Goal: Task Accomplishment & Management: Manage account settings

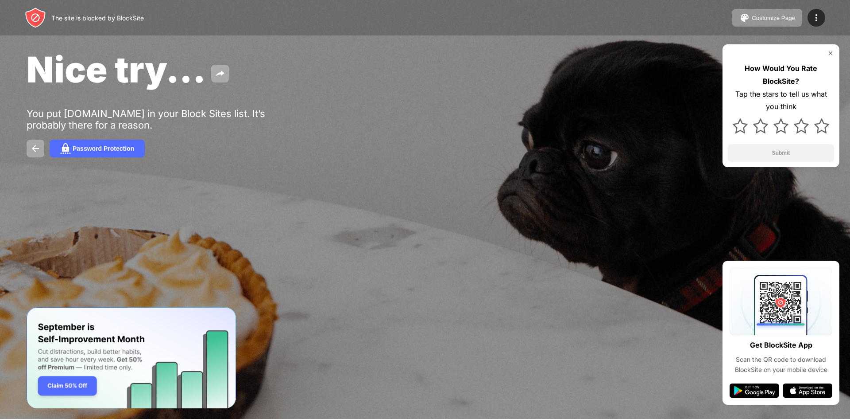
click at [832, 50] on img at bounding box center [830, 53] width 7 height 7
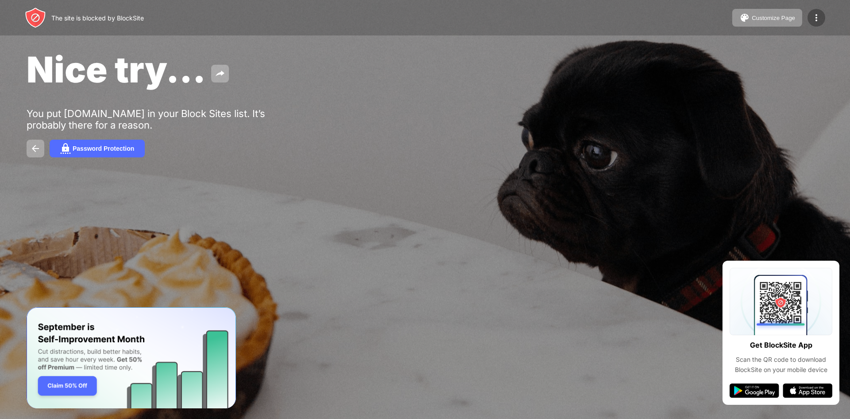
click at [818, 16] on img at bounding box center [816, 17] width 11 height 11
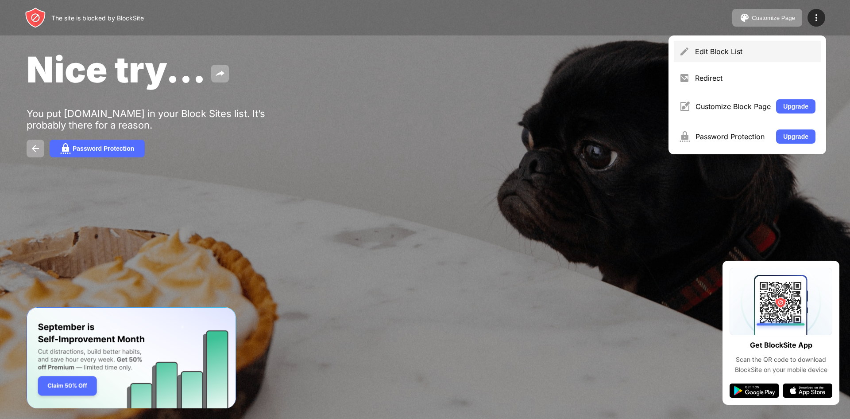
click at [758, 52] on div "Edit Block List" at bounding box center [755, 51] width 120 height 9
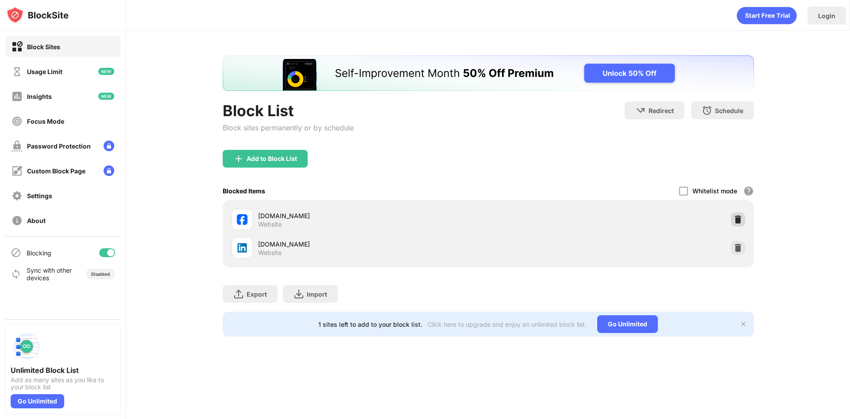
click at [735, 214] on div at bounding box center [738, 219] width 14 height 14
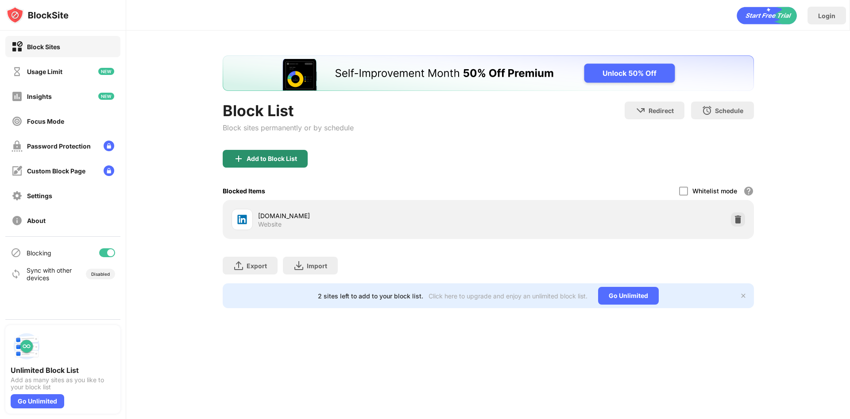
click at [260, 167] on div "Add to Block List" at bounding box center [265, 159] width 85 height 18
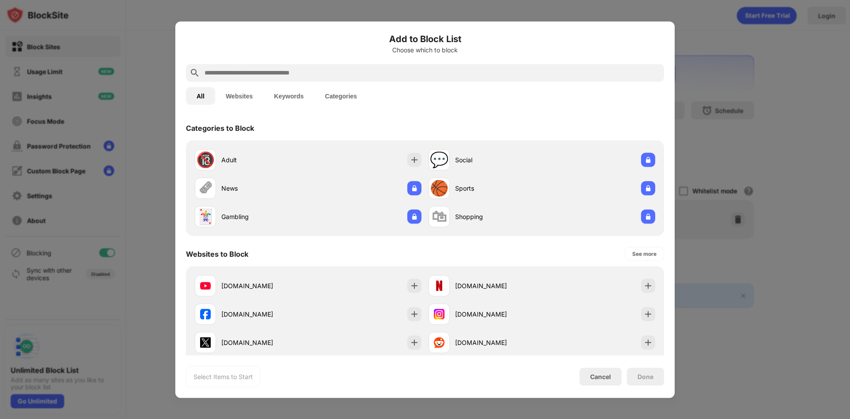
click at [307, 71] on input "text" at bounding box center [432, 72] width 457 height 11
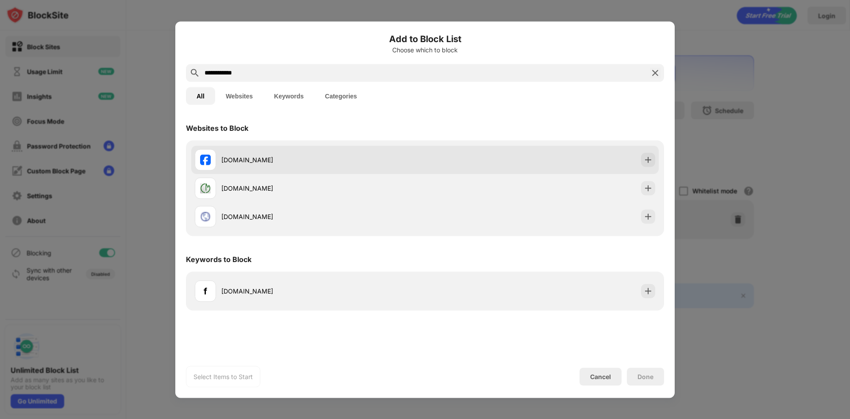
type input "**********"
click at [650, 152] on div "[DOMAIN_NAME]" at bounding box center [425, 159] width 468 height 28
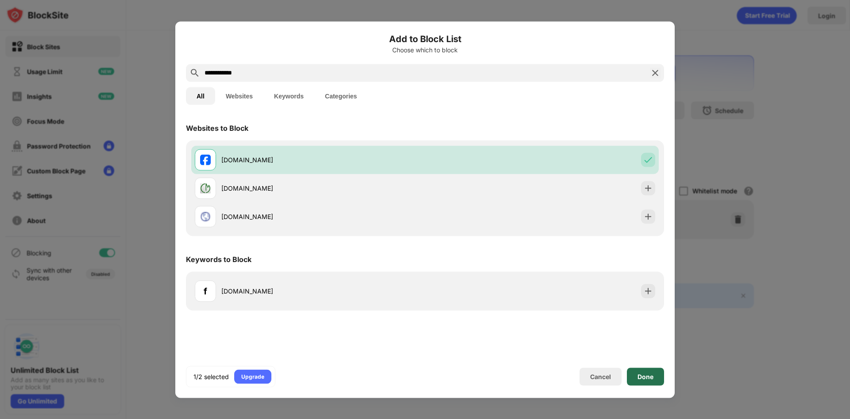
click at [642, 376] on div "Done" at bounding box center [646, 375] width 16 height 7
